Goal: Task Accomplishment & Management: Use online tool/utility

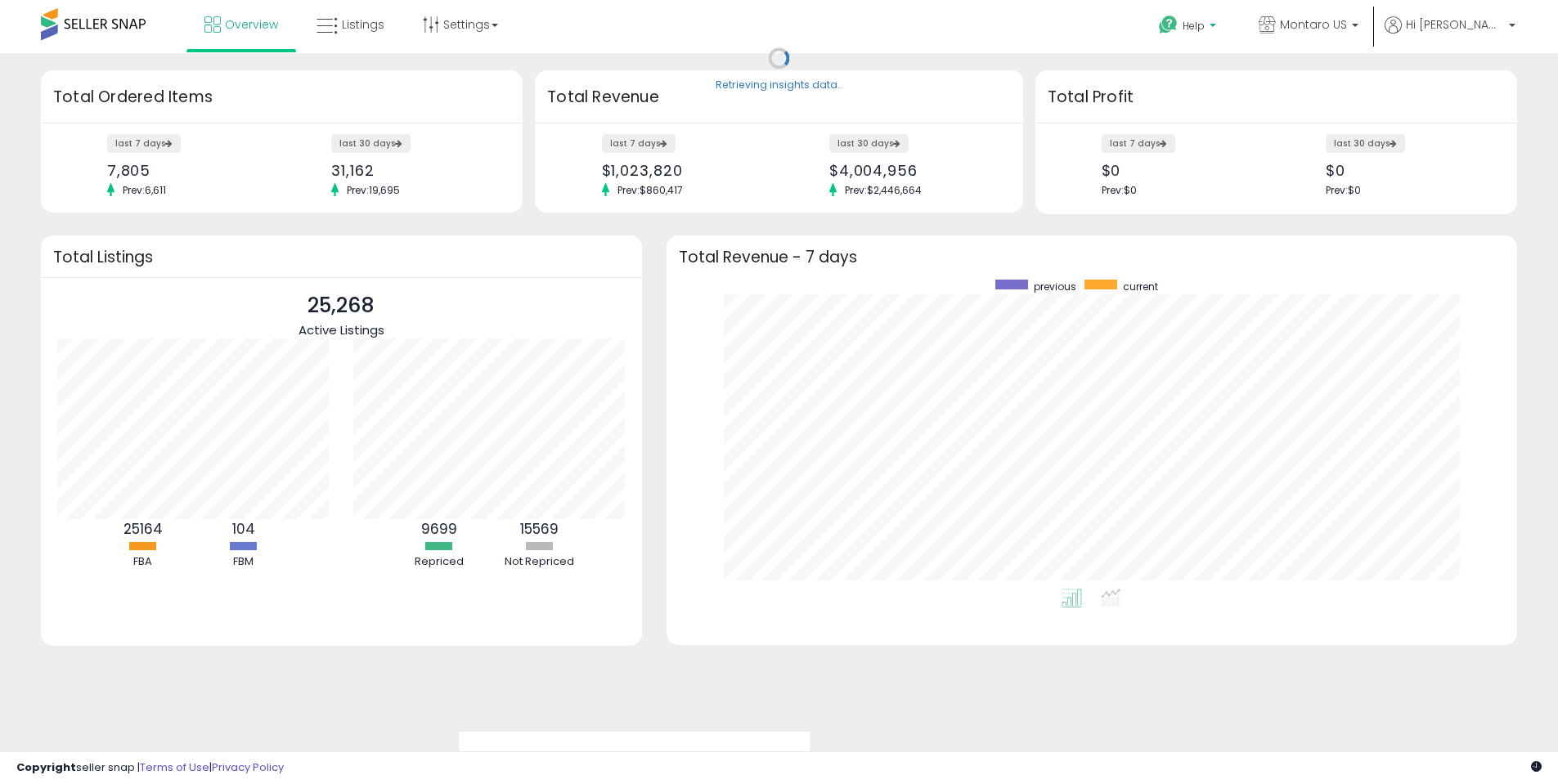
scroll to position [309, 819]
click at [332, 19] on icon at bounding box center [327, 26] width 22 height 22
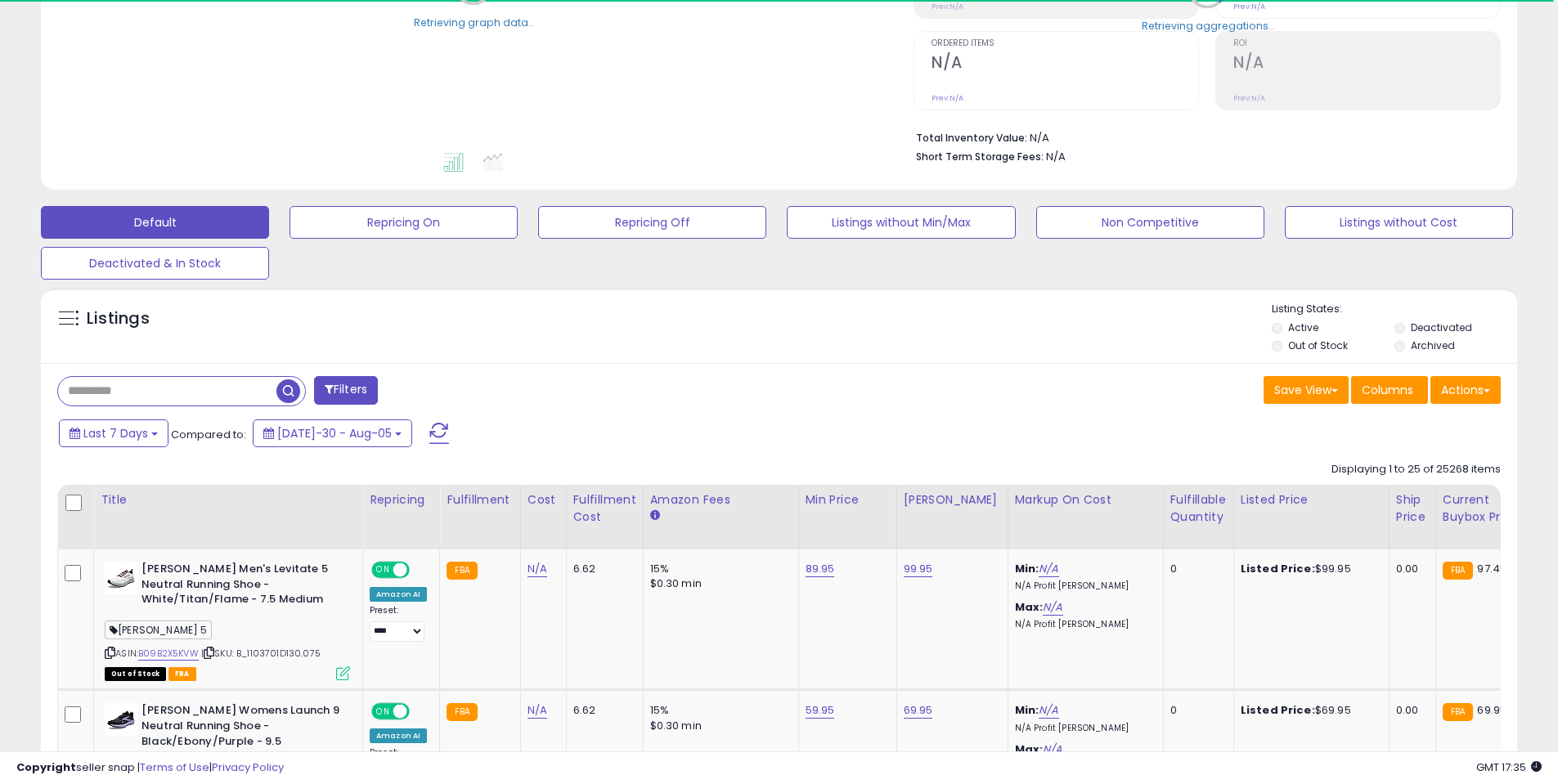
scroll to position [327, 0]
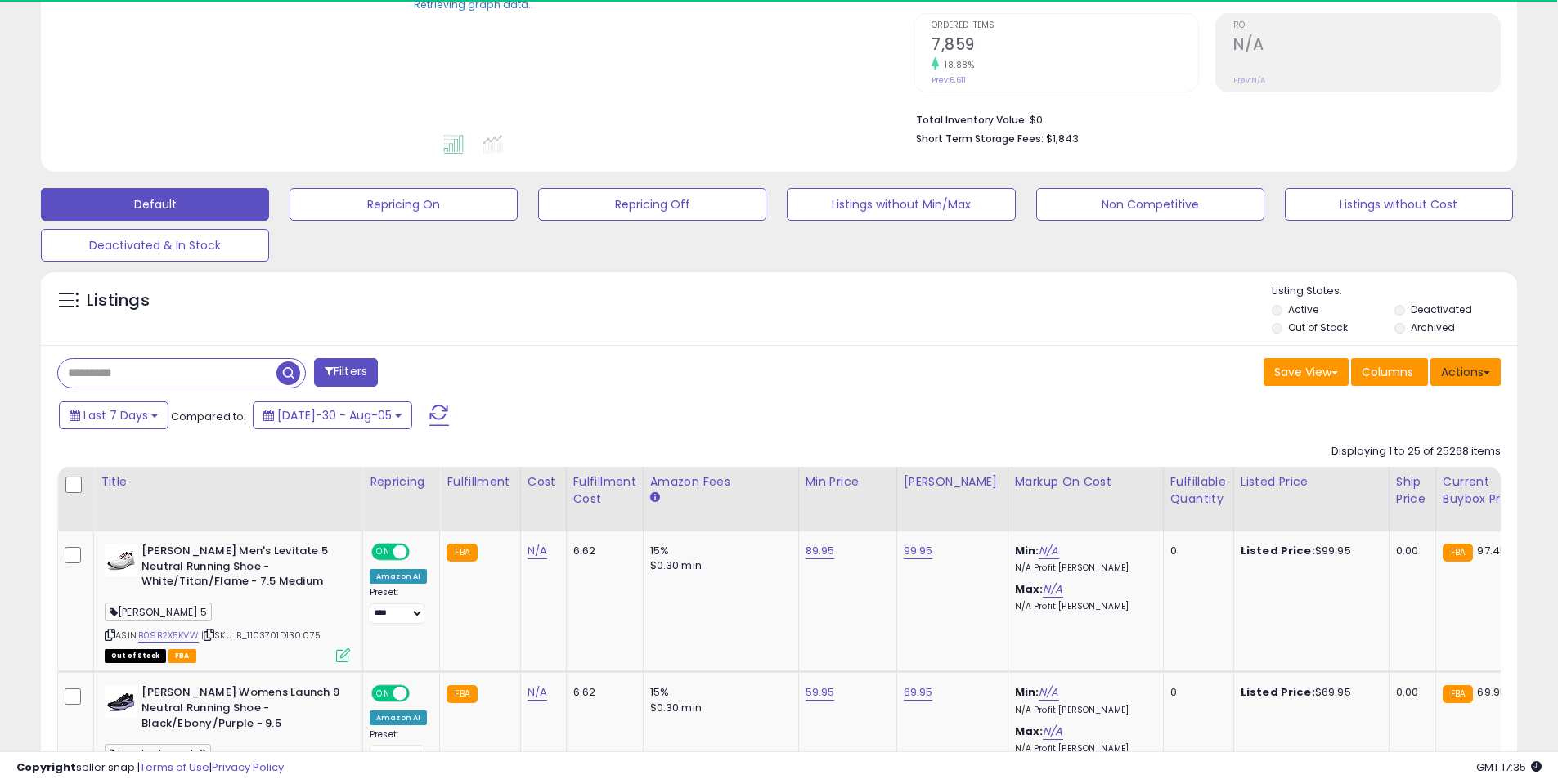
click at [1486, 374] on button "Actions" at bounding box center [1465, 372] width 71 height 28
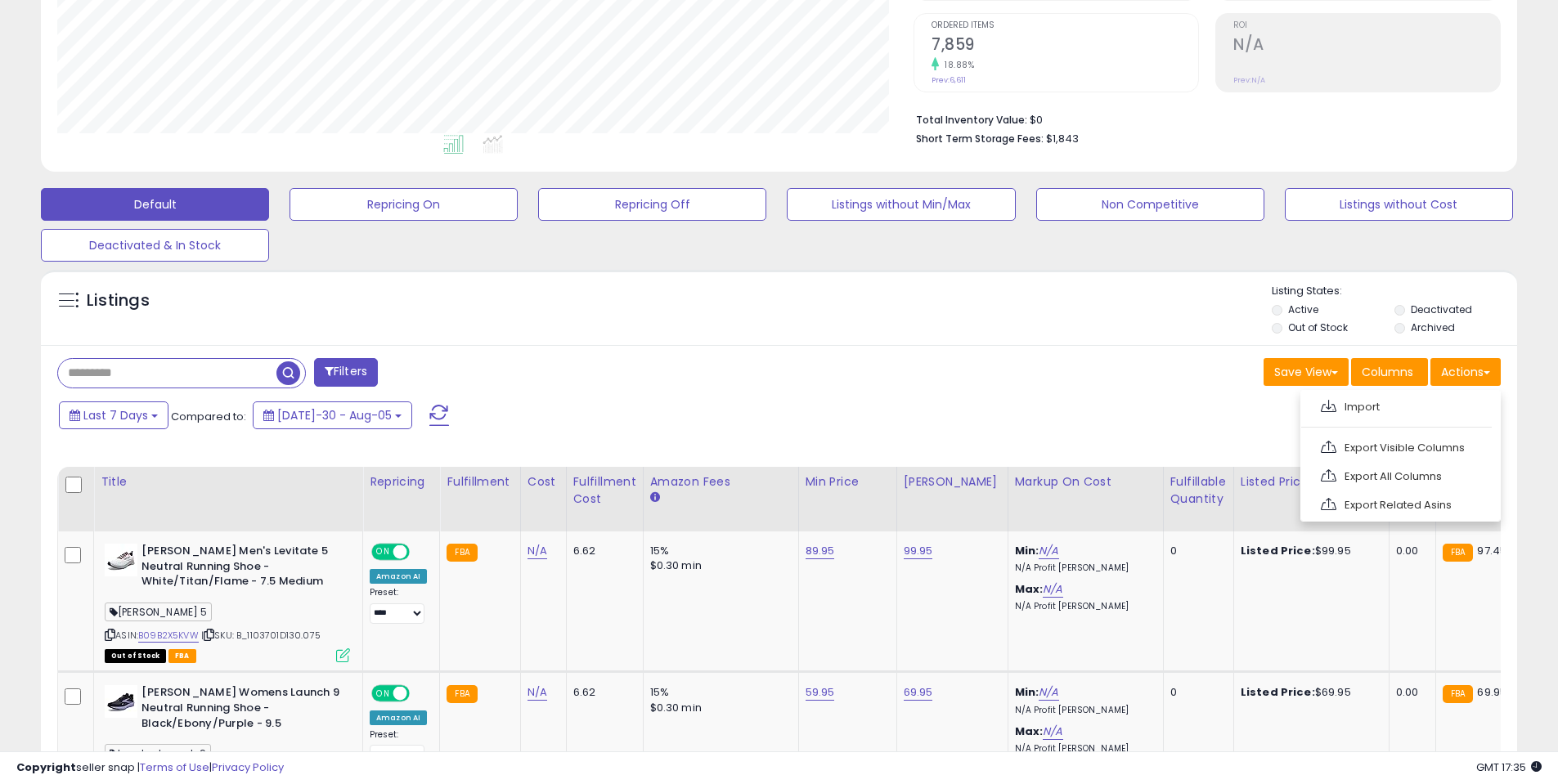
click at [1417, 474] on link "Export All Columns" at bounding box center [1398, 476] width 179 height 25
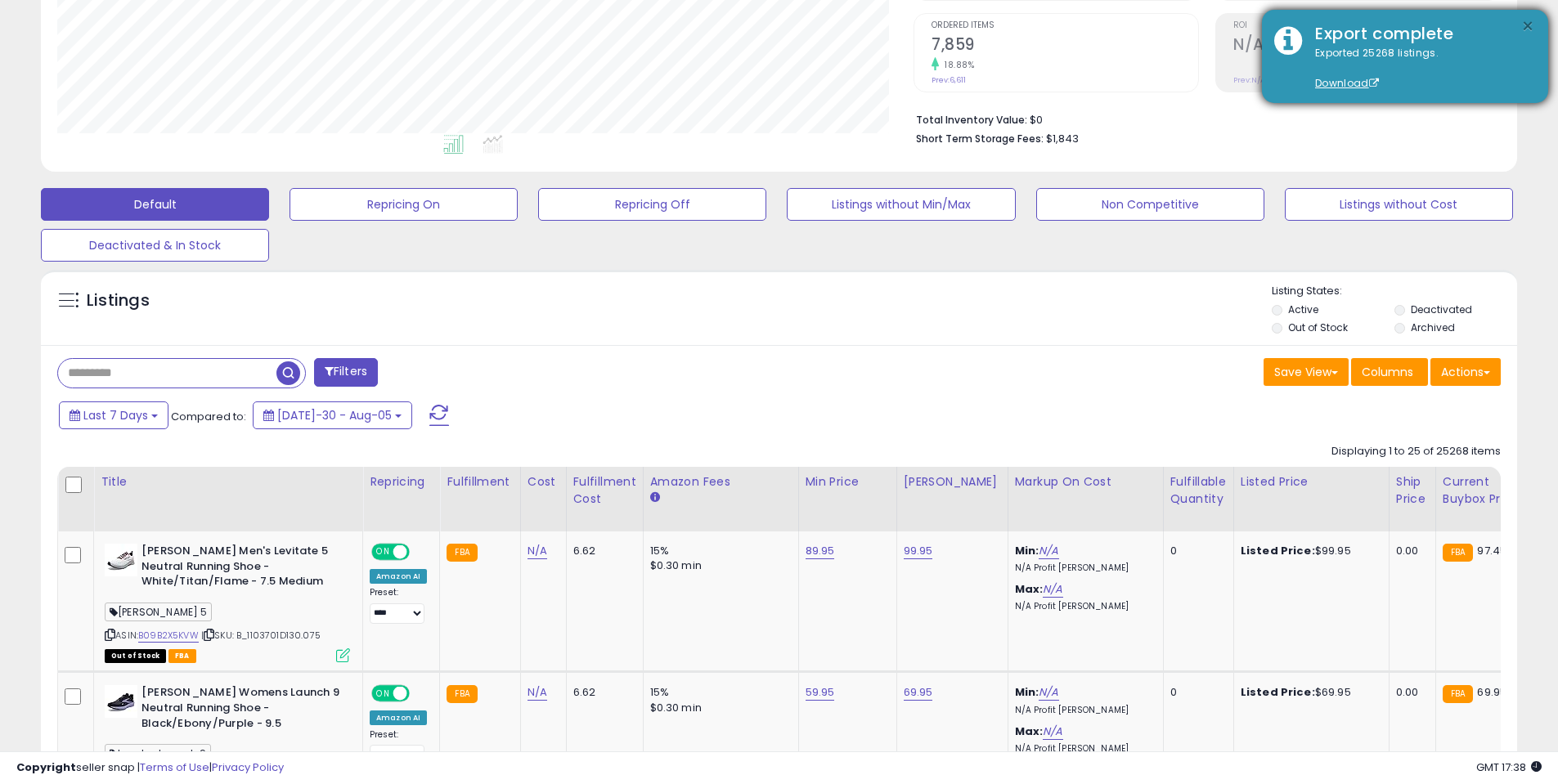
click at [1523, 25] on button "×" at bounding box center [1528, 26] width 13 height 21
